Goal: Task Accomplishment & Management: Complete application form

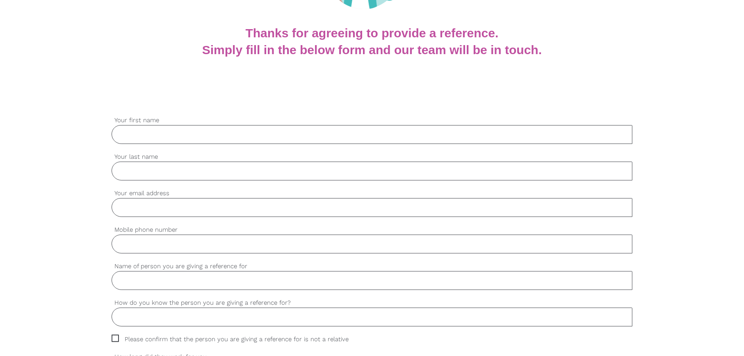
scroll to position [164, 0]
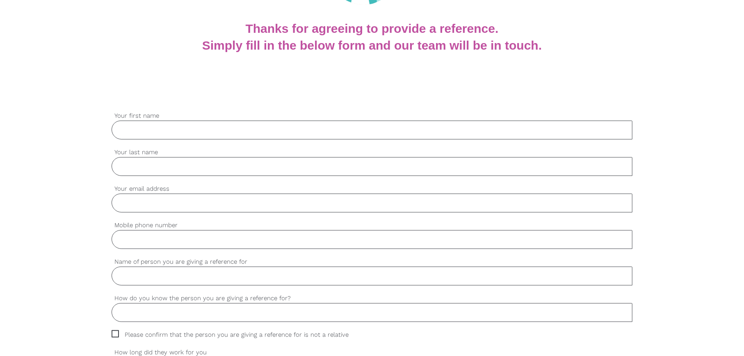
click at [315, 124] on input "Your first name" at bounding box center [372, 130] width 521 height 19
type input "Jonathas"
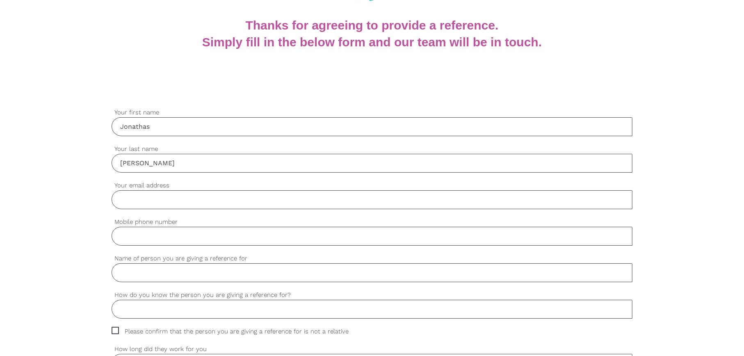
scroll to position [180, 0]
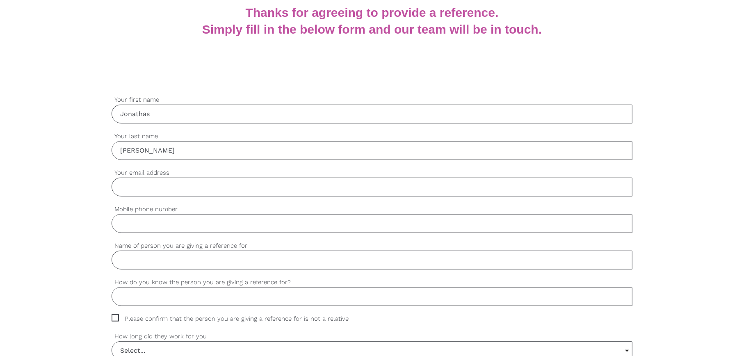
type input "Newlands Custodio"
click at [210, 187] on input "Your email address" at bounding box center [372, 187] width 521 height 19
drag, startPoint x: 186, startPoint y: 187, endPoint x: 242, endPoint y: 181, distance: 56.4
click at [242, 181] on input "jonathasnewlands@gmail.com" at bounding box center [372, 187] width 521 height 19
type input "jonathasnewlands@adventist.org.au"
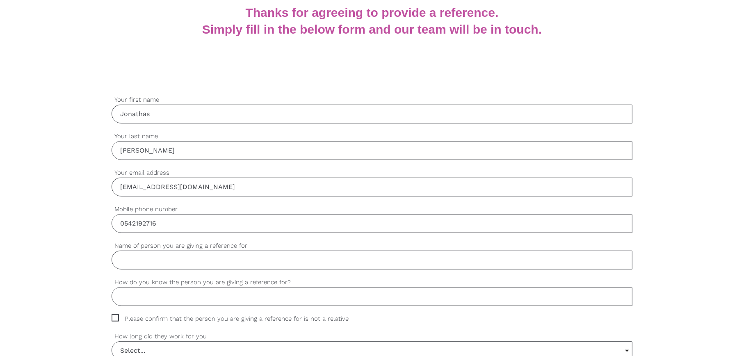
click at [125, 223] on input "0542192716" at bounding box center [372, 223] width 521 height 19
type input "0452192716"
click at [133, 259] on input "Name of person you are giving a reference for" at bounding box center [372, 259] width 521 height 19
type input "Isaac Paola"
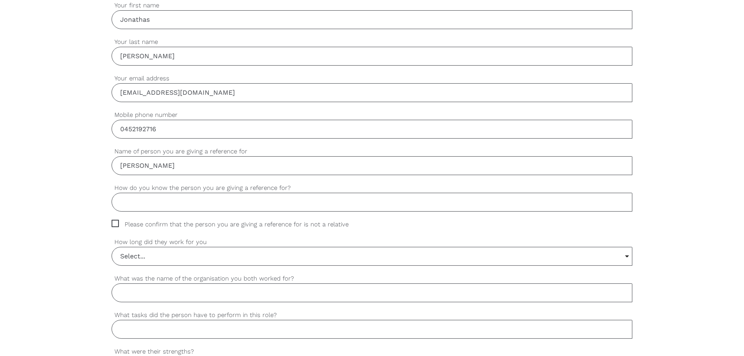
scroll to position [300, 0]
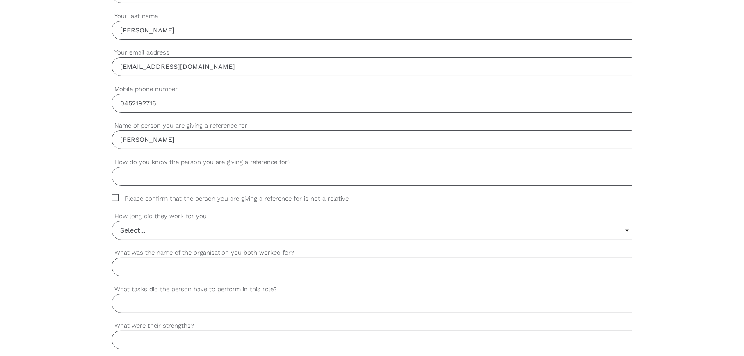
click at [219, 168] on input "How do you know the person you are giving a reference for?" at bounding box center [372, 176] width 521 height 19
type input "I"
type input "I am the church pastor where Isaac is a member"
click at [114, 196] on span "Please confirm that the person you are giving a reference for is not a relative" at bounding box center [238, 198] width 253 height 9
click at [114, 196] on input "Please confirm that the person you are giving a reference for is not a relative" at bounding box center [114, 196] width 5 height 5
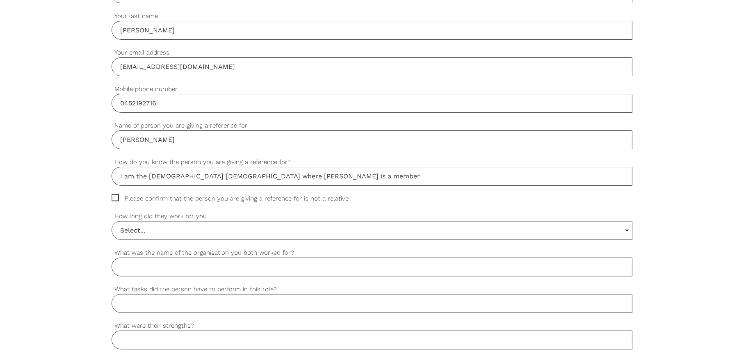
checkbox input "true"
click at [153, 228] on input "Select..." at bounding box center [372, 230] width 520 height 18
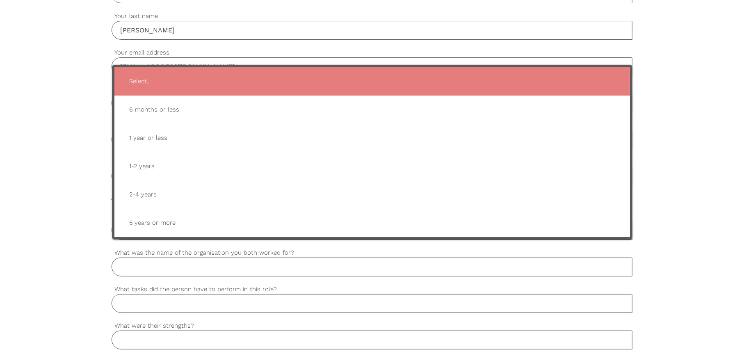
click at [66, 184] on div "settings Jonathas Your first name settings Newlands Custodio Your last name set…" at bounding box center [372, 344] width 744 height 770
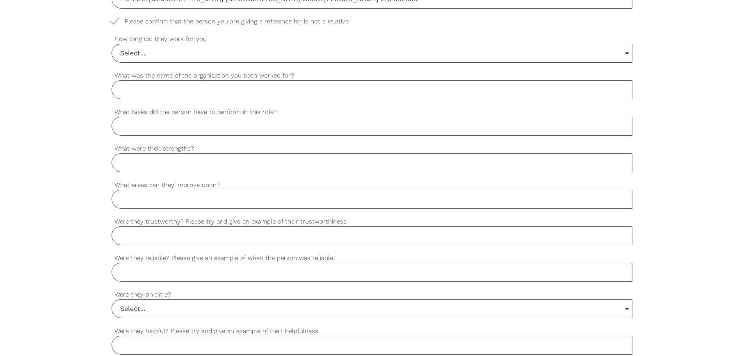
scroll to position [478, 0]
click at [140, 51] on input "Select..." at bounding box center [372, 53] width 520 height 18
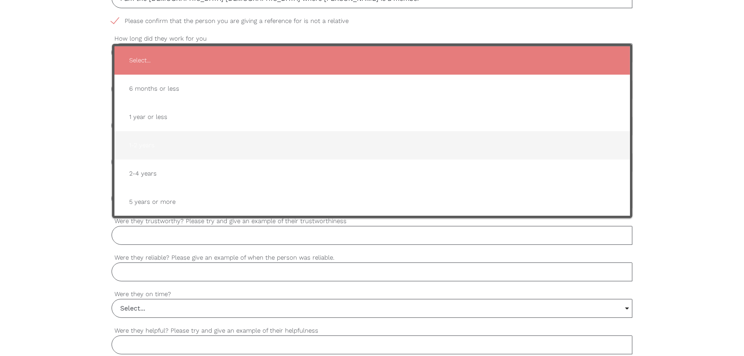
click at [143, 137] on span "1-2 years" at bounding box center [372, 145] width 499 height 20
type input "1-2 years"
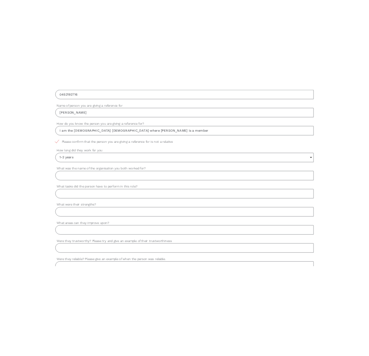
scroll to position [399, 0]
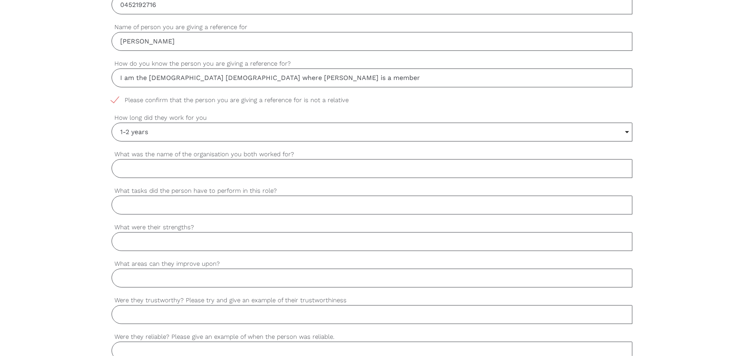
click at [147, 164] on input "What was the name of the organisation you both worked for?" at bounding box center [372, 168] width 521 height 19
type input "Frankston Seventh-day Adventist Church"
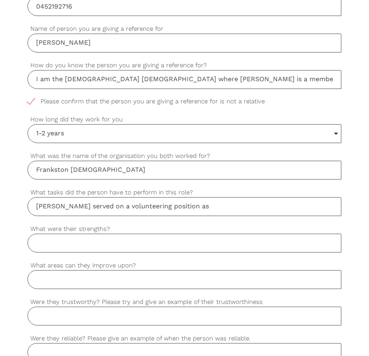
click at [179, 201] on input "Isaac served on a volunteering position as" at bounding box center [183, 206] width 313 height 19
drag, startPoint x: 179, startPoint y: 201, endPoint x: 28, endPoint y: 191, distance: 151.6
click at [28, 191] on div "Isaac served on a volunteering position as What tasks did the person have to pe…" at bounding box center [183, 202] width 313 height 28
paste input "has volunteered with us on a rostered basis as an usher and greeter, helping wi…"
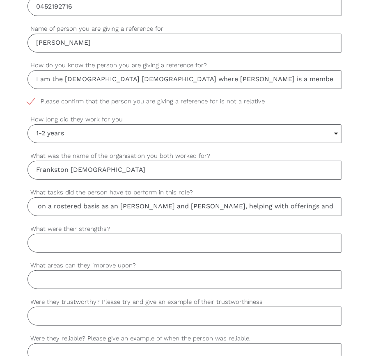
type input "Isaac has volunteered with us on a rostered basis as an usher and greeter, help…"
click at [128, 240] on input "What were their strengths?" at bounding box center [183, 243] width 313 height 19
paste input "Isaac is responsible, communicates well, and interacts with others in an amicab…"
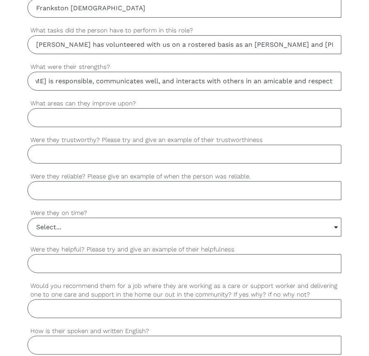
scroll to position [563, 0]
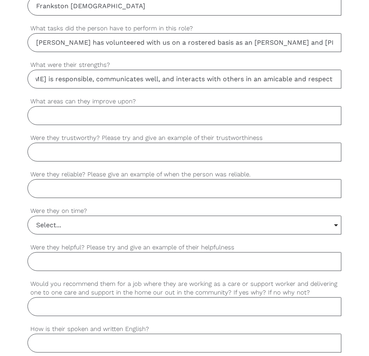
type input "Isaac is responsible, communicates well, and interacts with others in an amicab…"
click at [108, 149] on input "Were they trustworthy? Please try and give an example of their trustworthiness" at bounding box center [183, 152] width 313 height 19
paste input "Yes. Isaac is trustworthy and demonstrates honesty and integrity. We are comfor…"
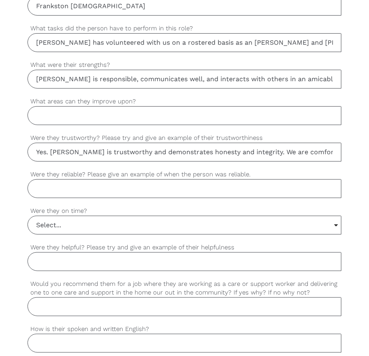
scroll to position [0, 186]
type input "Yes. Isaac is trustworthy and demonstrates honesty and integrity. We are comfor…"
click at [177, 184] on input "Were they reliable? Please give an example of when the person was reliable." at bounding box center [183, 188] width 313 height 19
paste input "Yes. Isaac has shown himself to be reliable, fulfilling his rostered responsibi…"
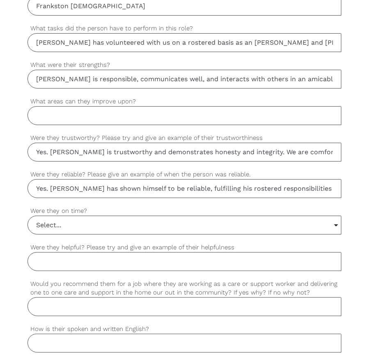
type input "Yes. Isaac has shown himself to be reliable, fulfilling his rostered responsibi…"
click at [87, 221] on input "Select..." at bounding box center [184, 225] width 312 height 18
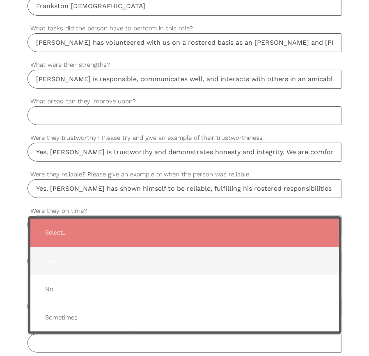
click at [75, 260] on span "Yes" at bounding box center [184, 261] width 291 height 20
type input "Yes"
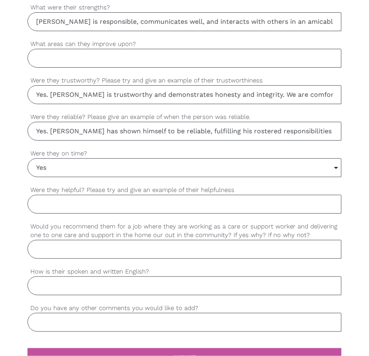
scroll to position [631, 0]
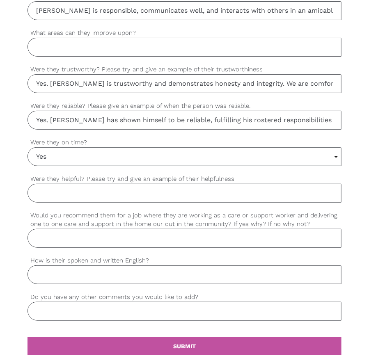
click at [84, 187] on input "Were they helpful? Please try and give an example of their helpfulness" at bounding box center [183, 193] width 313 height 19
type input "h"
type input "Y"
paste input "es, Isaac is helpful. When rostered, he takes initiative to ask if he can assis…"
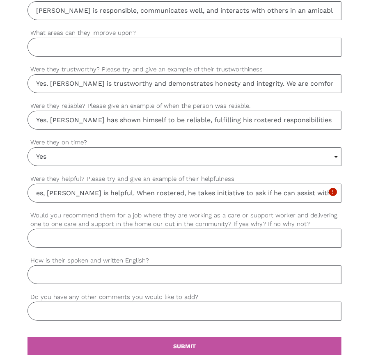
scroll to position [0, 19]
type input "es, Isaac is helpful. When rostered, he takes initiative to ask if he can assis…"
click at [80, 233] on input "Would you recommend them for a job where they are working as a care or support …" at bounding box center [183, 238] width 313 height 19
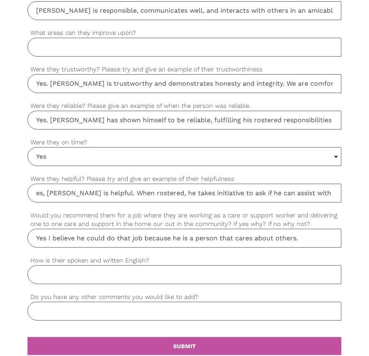
type input "Yes I believe he could do that job because he is a person that cares about othe…"
type input "Excellent"
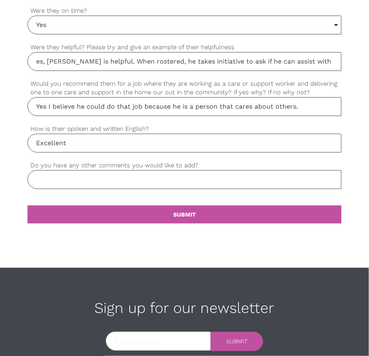
scroll to position [765, 0]
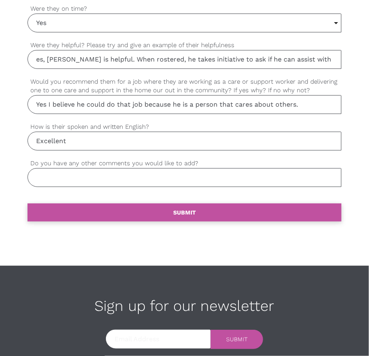
click at [182, 209] on b "SUBMIT" at bounding box center [184, 212] width 23 height 7
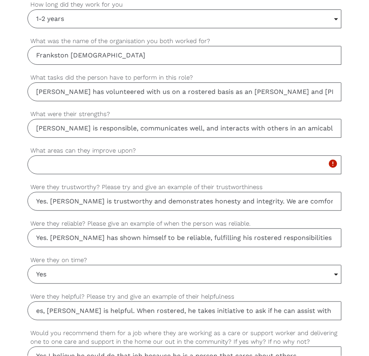
scroll to position [517, 0]
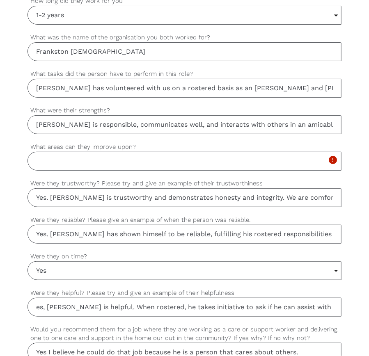
click at [91, 152] on input "What areas can they improve upon?" at bounding box center [183, 161] width 313 height 19
type input "I"
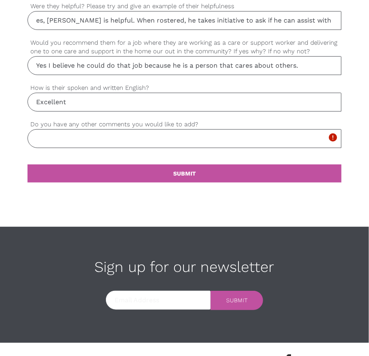
scroll to position [807, 0]
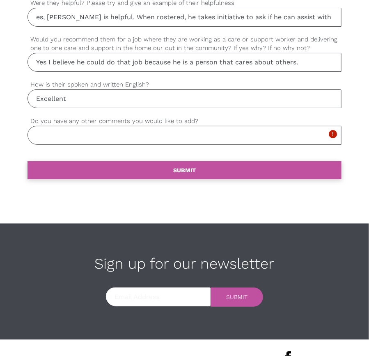
type input "No comment"
click at [119, 130] on input "Do you have any other comments you would like to add?" at bounding box center [183, 135] width 313 height 19
click at [105, 132] on input "No comment" at bounding box center [183, 135] width 313 height 19
type input "No comment"
click at [130, 161] on link "settings SUBMIT" at bounding box center [183, 170] width 313 height 18
